Goal: Find specific page/section: Find specific page/section

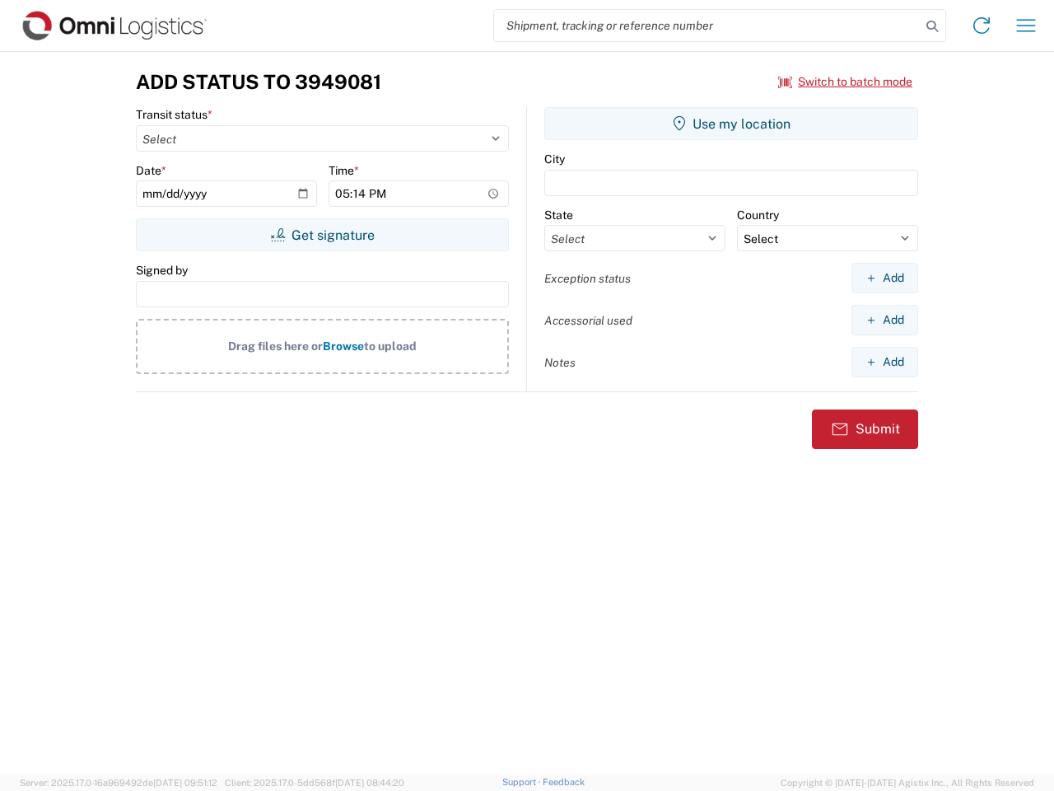
click at [707, 26] on input "search" at bounding box center [707, 25] width 427 height 31
click at [932, 26] on icon at bounding box center [932, 26] width 23 height 23
click at [982, 26] on icon at bounding box center [982, 25] width 26 height 26
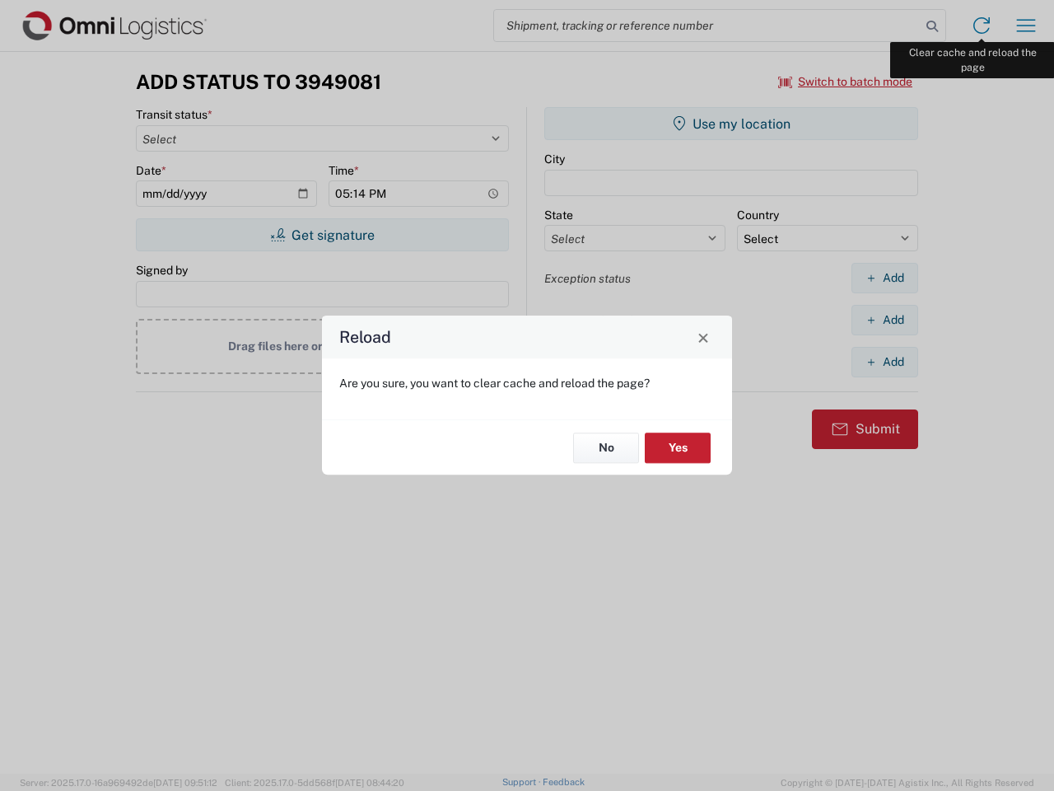
click at [1026, 26] on div "Reload Are you sure, you want to clear cache and reload the page? No Yes" at bounding box center [527, 395] width 1054 height 791
click at [846, 82] on div "Reload Are you sure, you want to clear cache and reload the page? No Yes" at bounding box center [527, 395] width 1054 height 791
click at [322, 235] on div "Reload Are you sure, you want to clear cache and reload the page? No Yes" at bounding box center [527, 395] width 1054 height 791
click at [731, 124] on div "Reload Are you sure, you want to clear cache and reload the page? No Yes" at bounding box center [527, 395] width 1054 height 791
click at [885, 278] on div "Reload Are you sure, you want to clear cache and reload the page? No Yes" at bounding box center [527, 395] width 1054 height 791
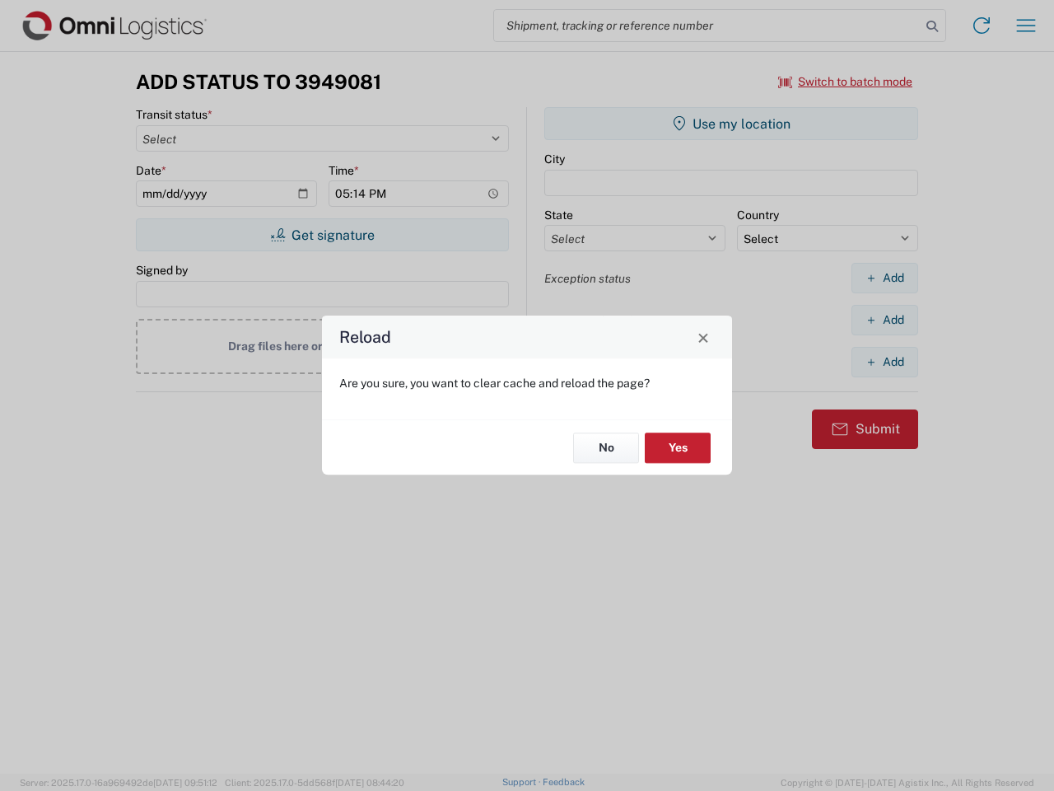
click at [885, 320] on div "Reload Are you sure, you want to clear cache and reload the page? No Yes" at bounding box center [527, 395] width 1054 height 791
click at [885, 362] on div "Reload Are you sure, you want to clear cache and reload the page? No Yes" at bounding box center [527, 395] width 1054 height 791
